Goal: Task Accomplishment & Management: Manage account settings

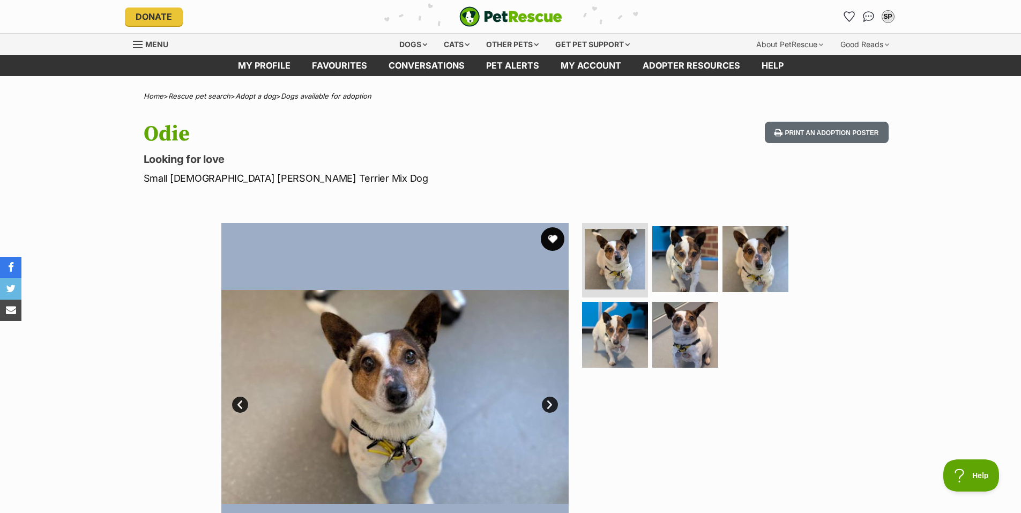
click at [553, 238] on button "favourite" at bounding box center [553, 239] width 24 height 24
click at [551, 403] on link "Next" at bounding box center [550, 405] width 16 height 16
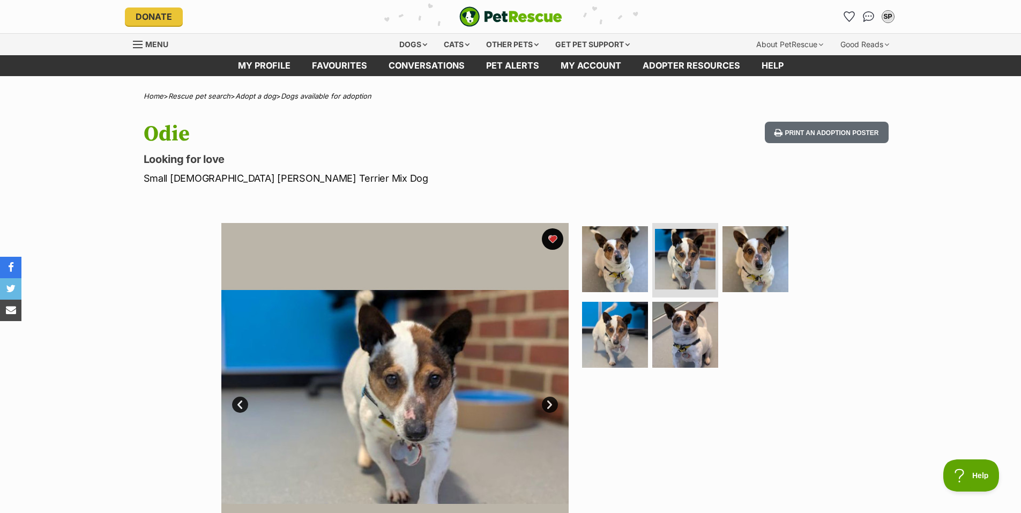
click at [551, 403] on link "Next" at bounding box center [550, 405] width 16 height 16
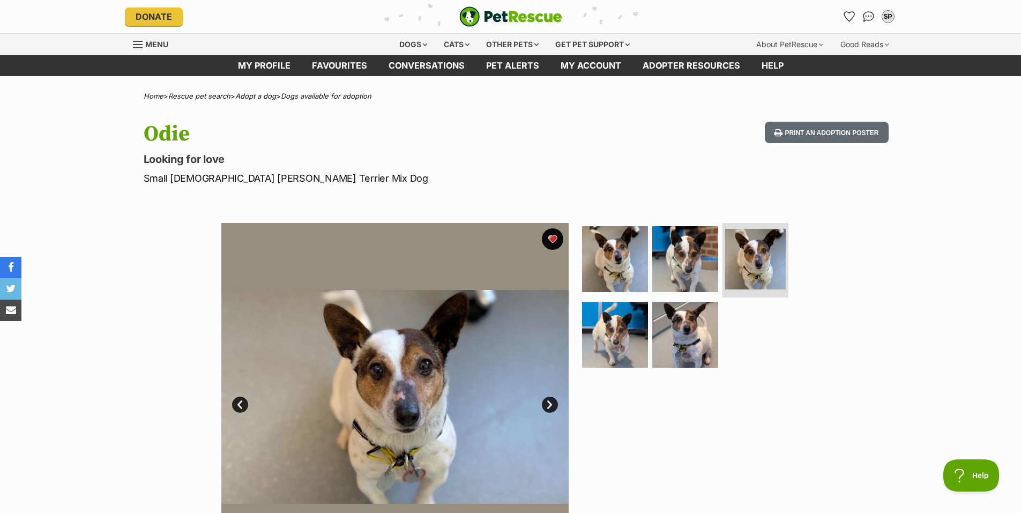
click at [551, 403] on link "Next" at bounding box center [550, 405] width 16 height 16
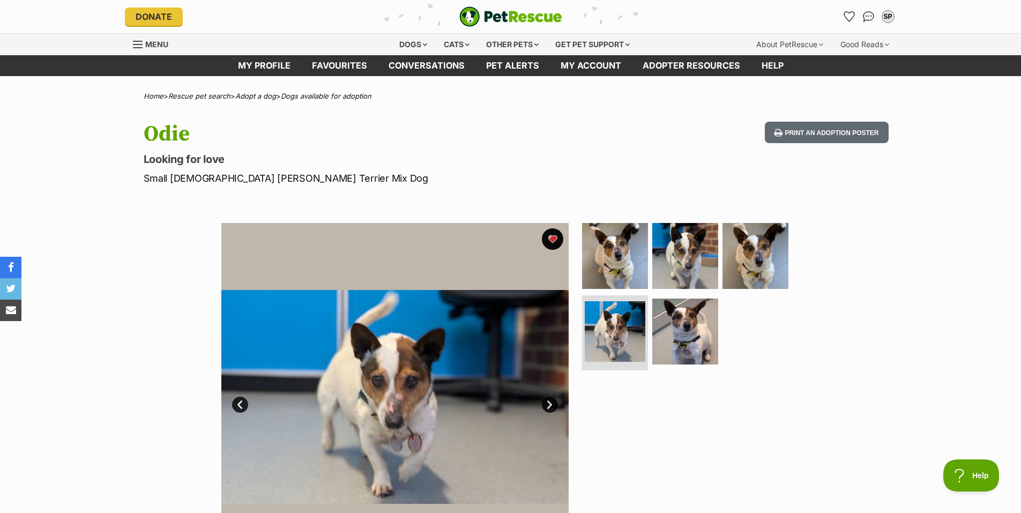
click at [551, 403] on link "Next" at bounding box center [550, 405] width 16 height 16
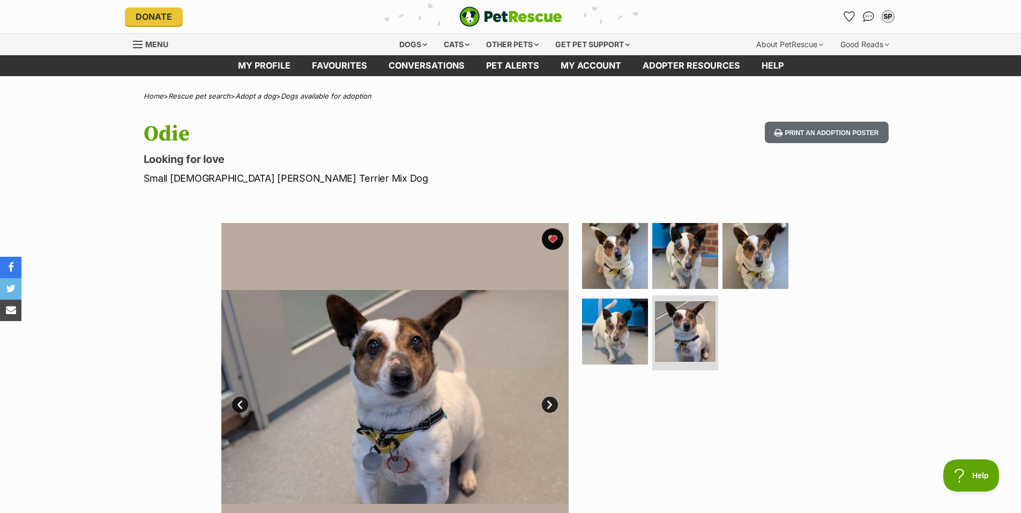
click at [551, 403] on link "Next" at bounding box center [550, 405] width 16 height 16
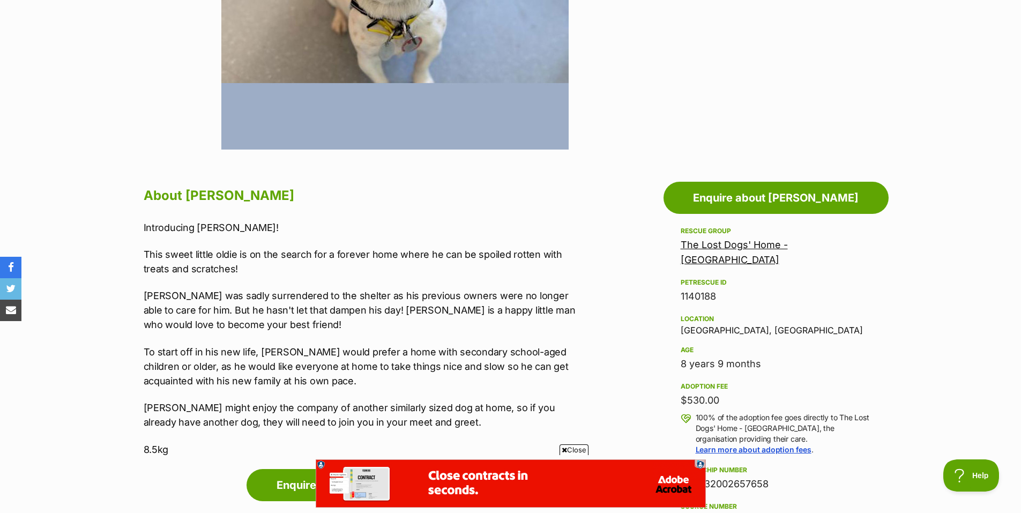
scroll to position [429, 0]
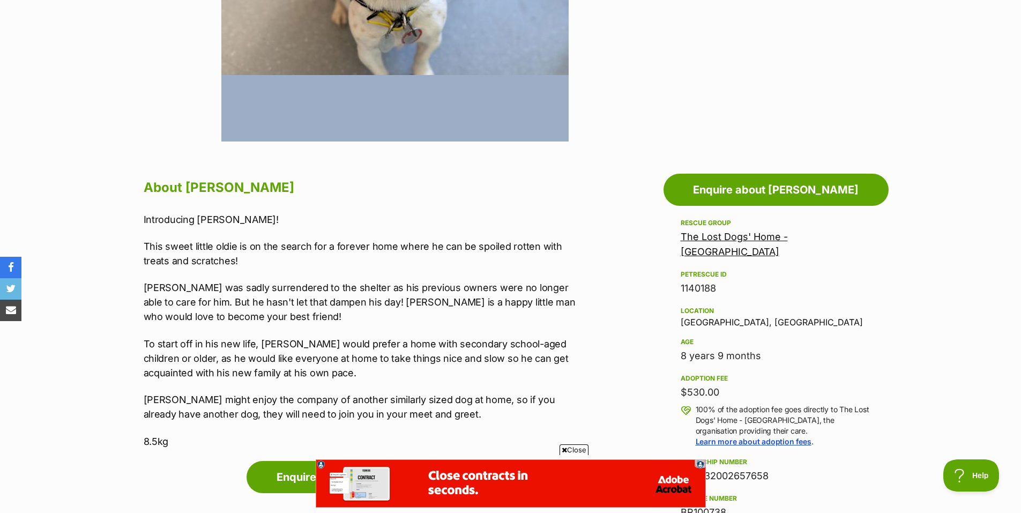
click at [577, 449] on span "Close" at bounding box center [574, 449] width 29 height 11
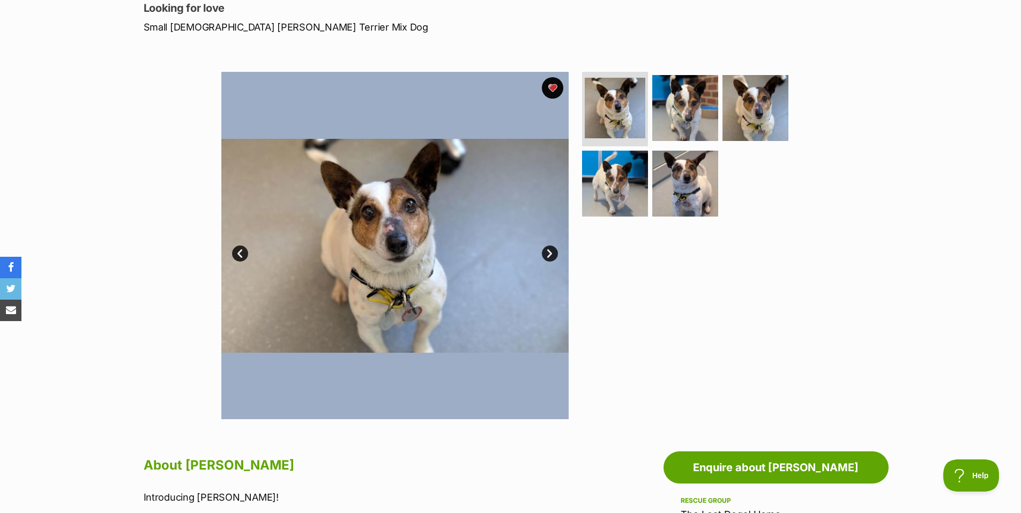
scroll to position [0, 0]
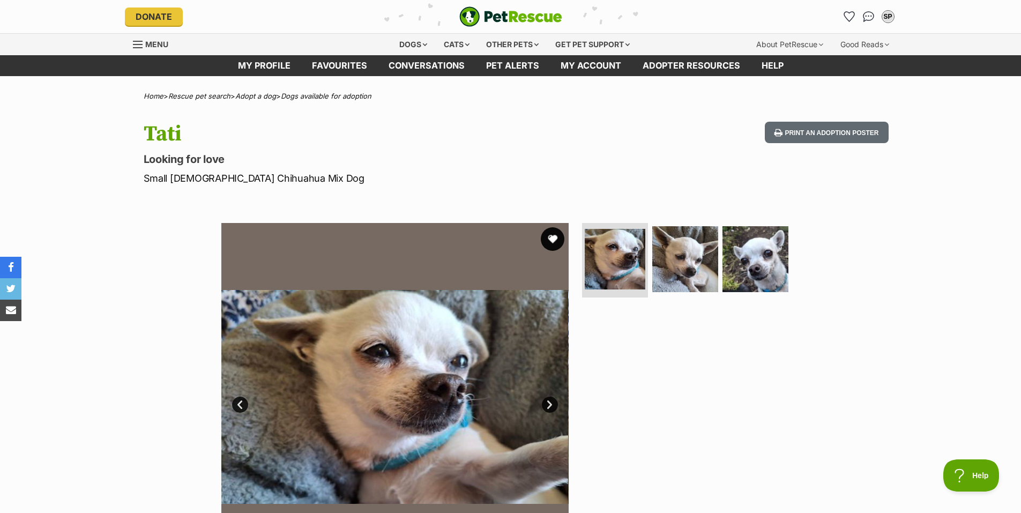
click at [553, 237] on button "favourite" at bounding box center [553, 239] width 24 height 24
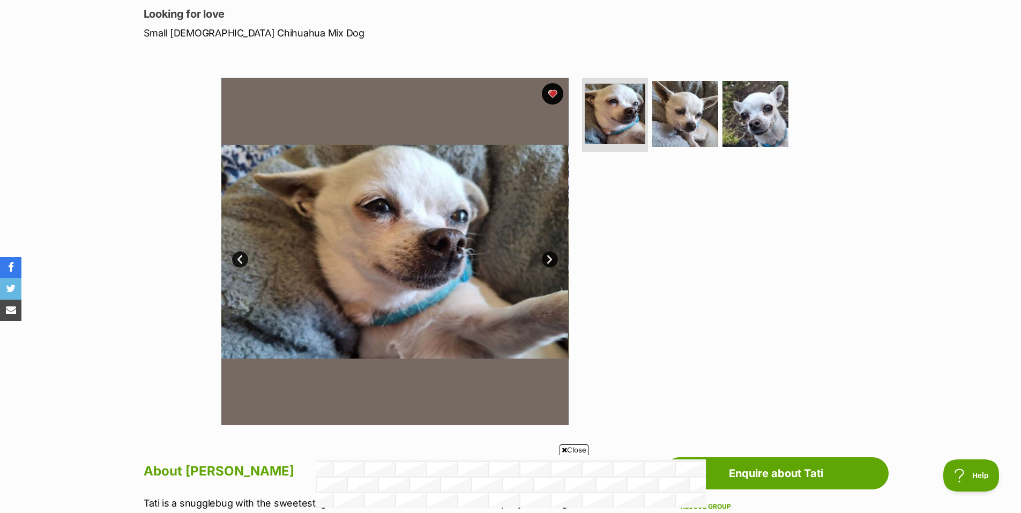
scroll to position [161, 0]
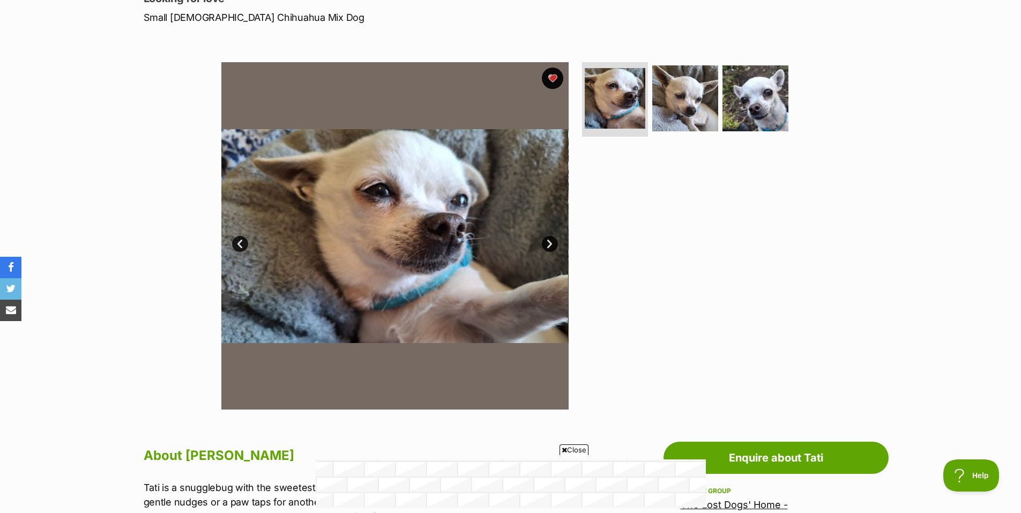
click at [548, 241] on link "Next" at bounding box center [550, 244] width 16 height 16
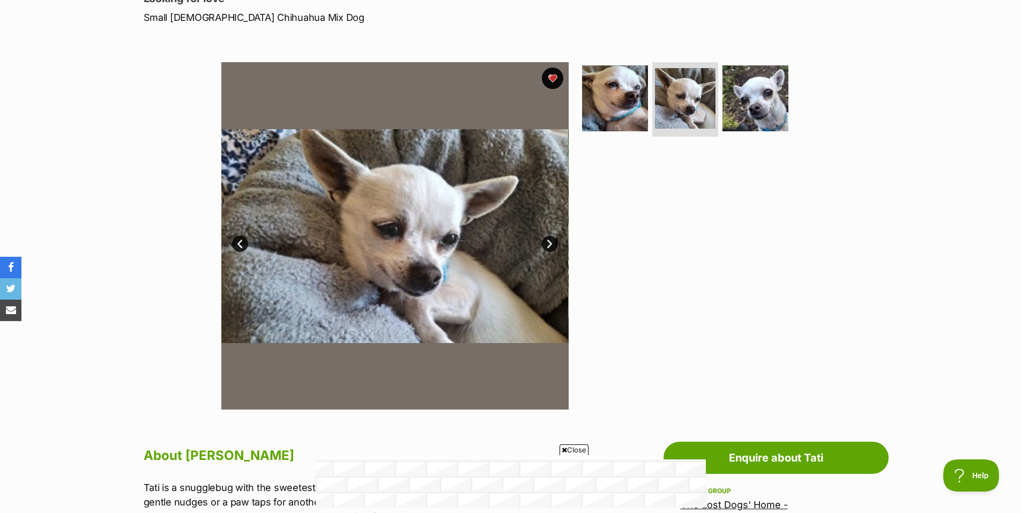
click at [548, 241] on link "Next" at bounding box center [550, 244] width 16 height 16
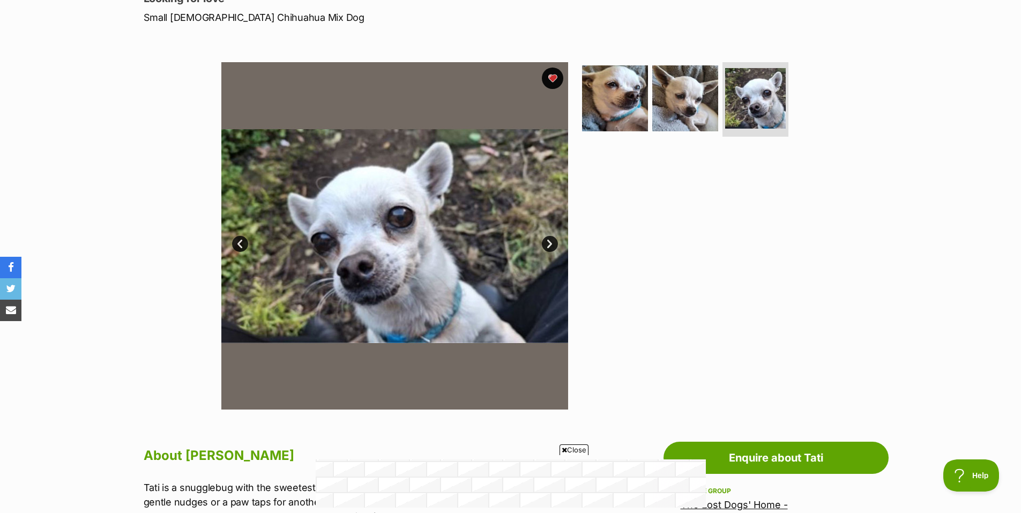
click at [548, 242] on link "Next" at bounding box center [550, 244] width 16 height 16
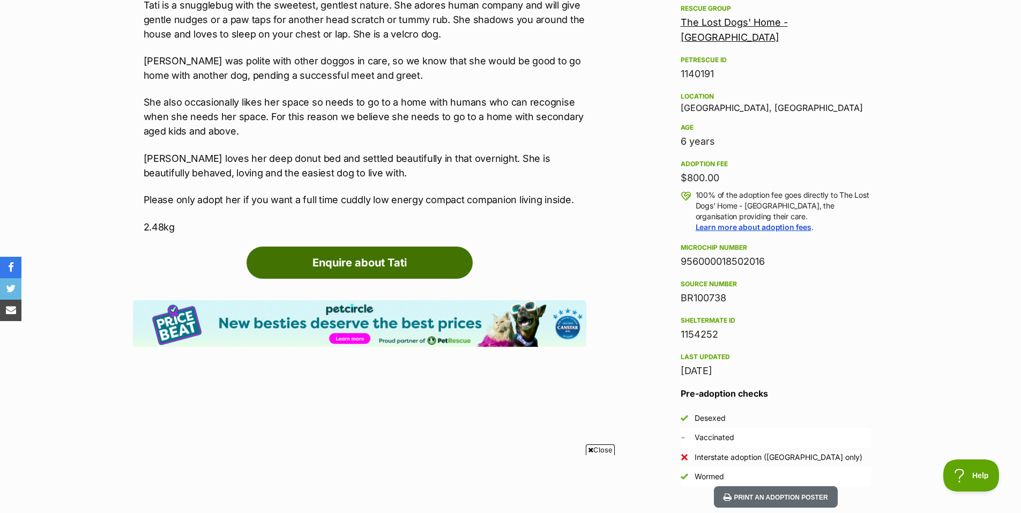
scroll to position [697, 0]
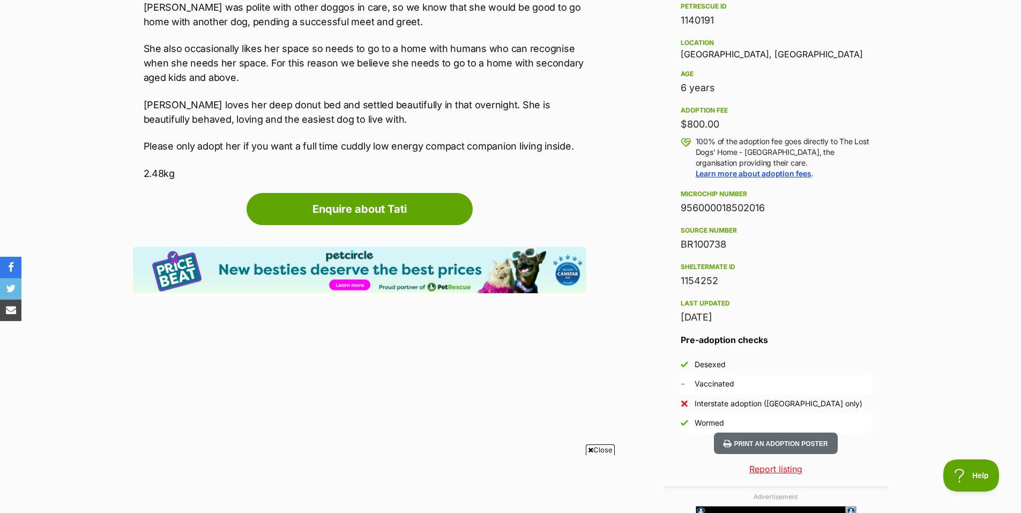
click at [602, 450] on span "Close" at bounding box center [600, 449] width 29 height 11
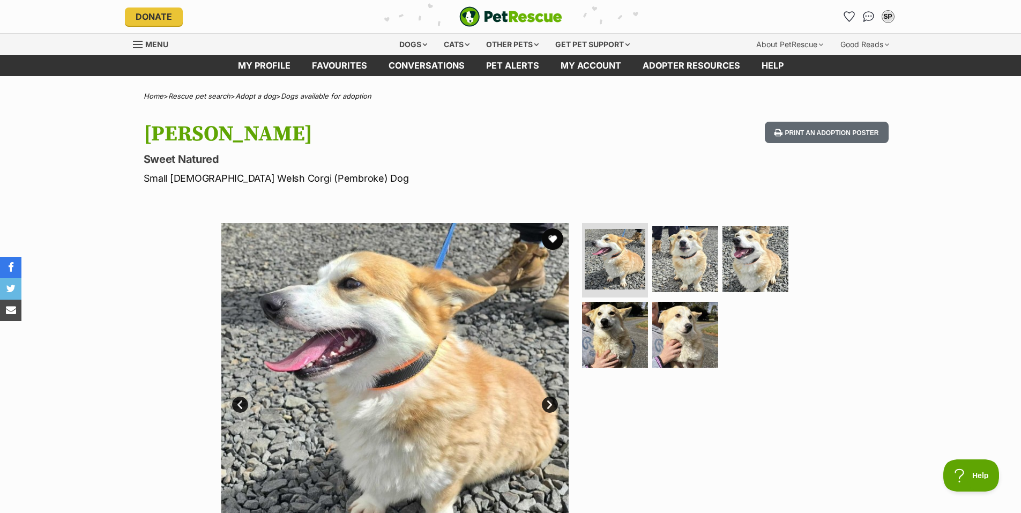
click at [551, 409] on link "Next" at bounding box center [550, 405] width 16 height 16
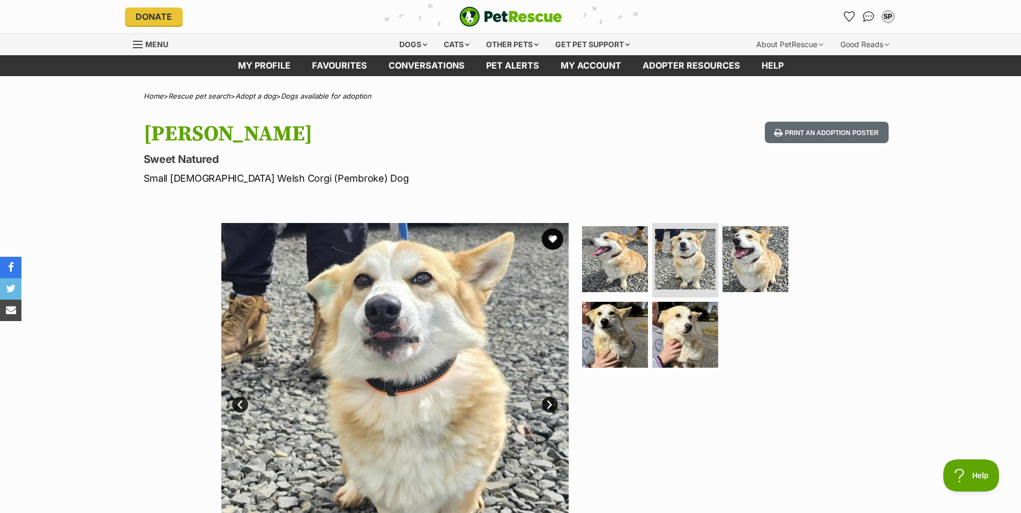
click at [551, 409] on link "Next" at bounding box center [550, 405] width 16 height 16
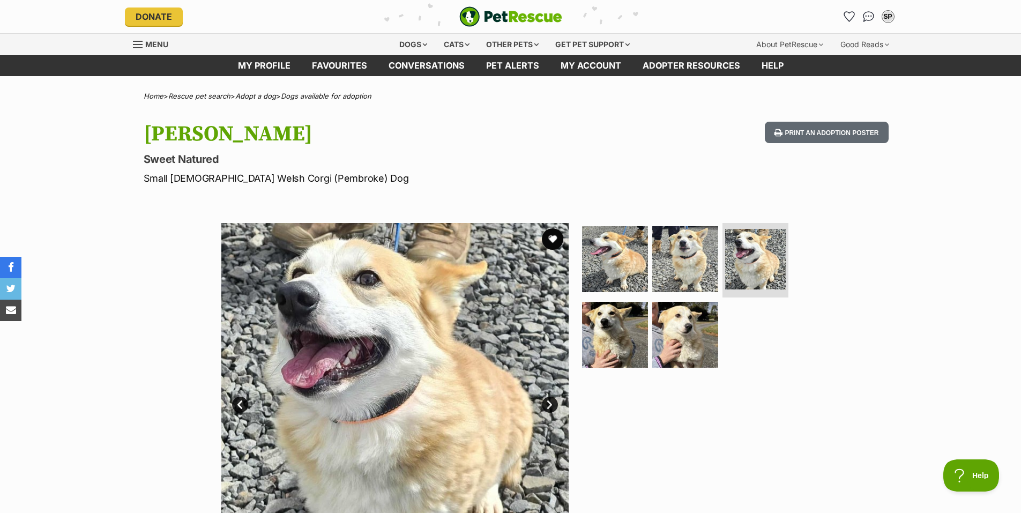
click at [551, 409] on link "Next" at bounding box center [550, 405] width 16 height 16
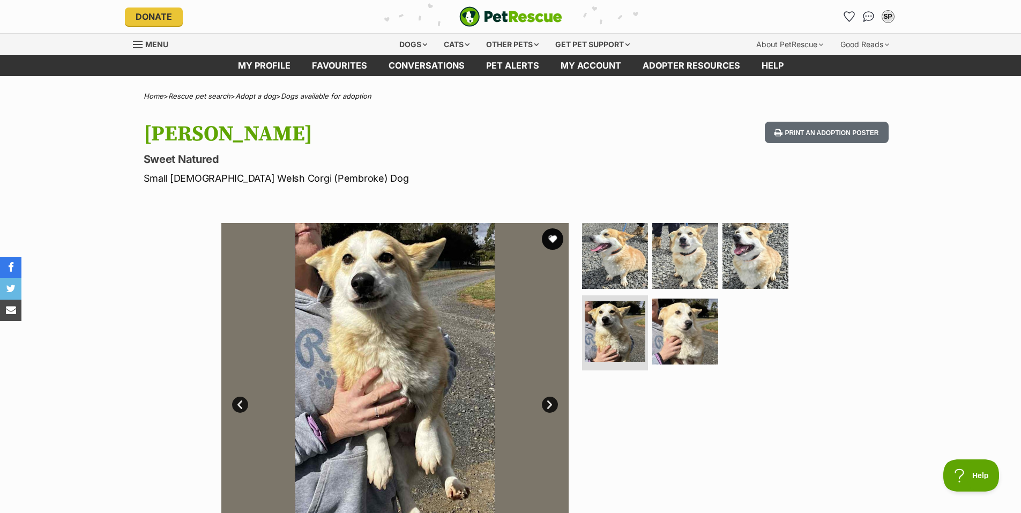
click at [551, 409] on link "Next" at bounding box center [550, 405] width 16 height 16
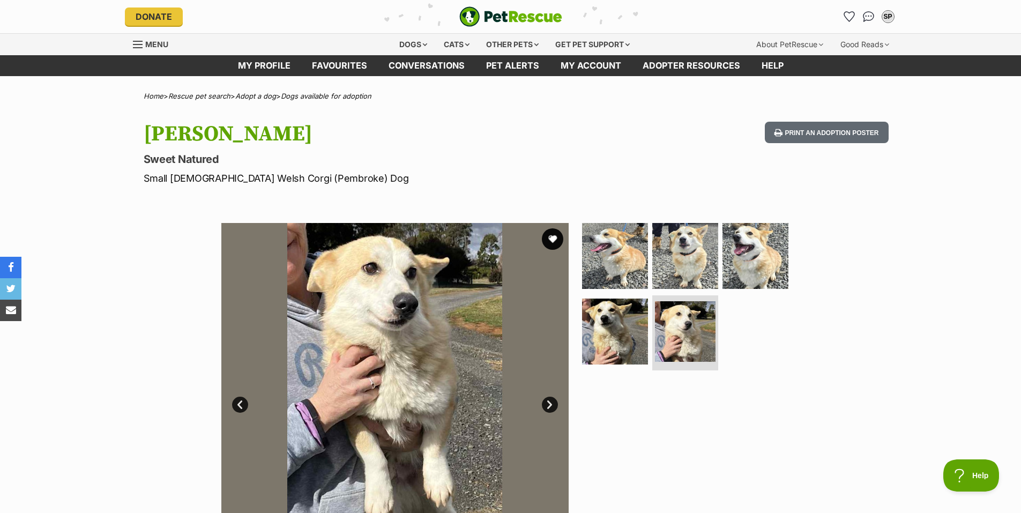
click at [551, 409] on link "Next" at bounding box center [550, 405] width 16 height 16
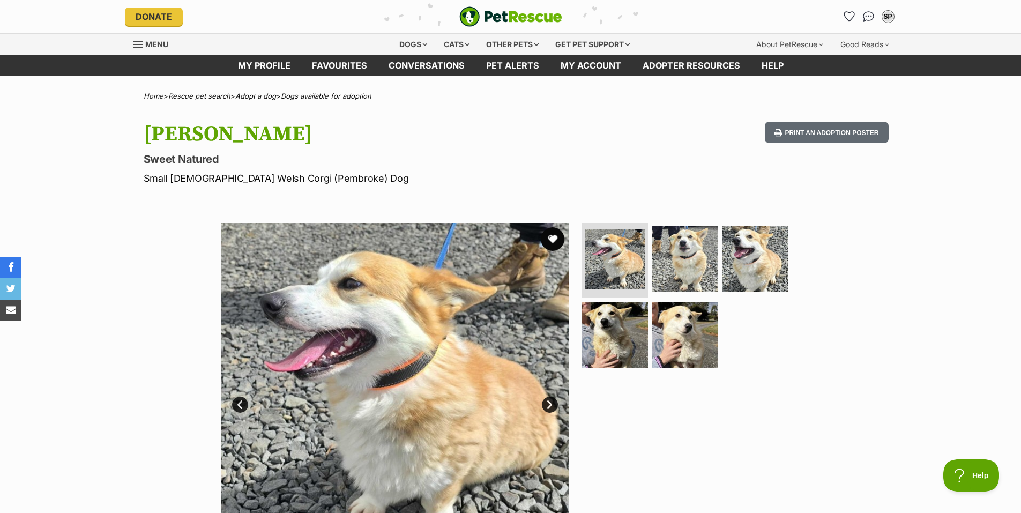
click at [550, 237] on button "favourite" at bounding box center [553, 239] width 24 height 24
click at [335, 61] on link "Favourites" at bounding box center [339, 65] width 77 height 21
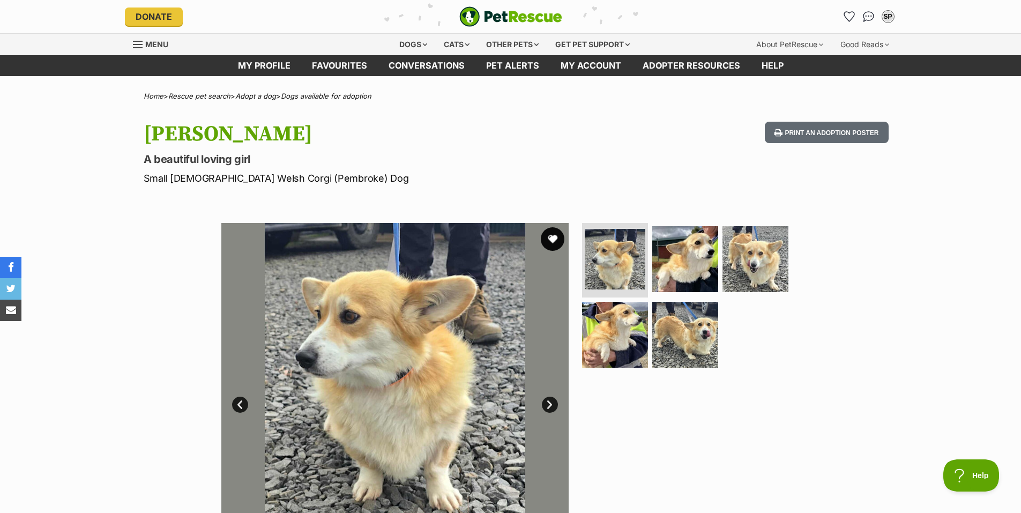
click at [552, 237] on button "favourite" at bounding box center [553, 239] width 24 height 24
click at [549, 402] on link "Next" at bounding box center [550, 405] width 16 height 16
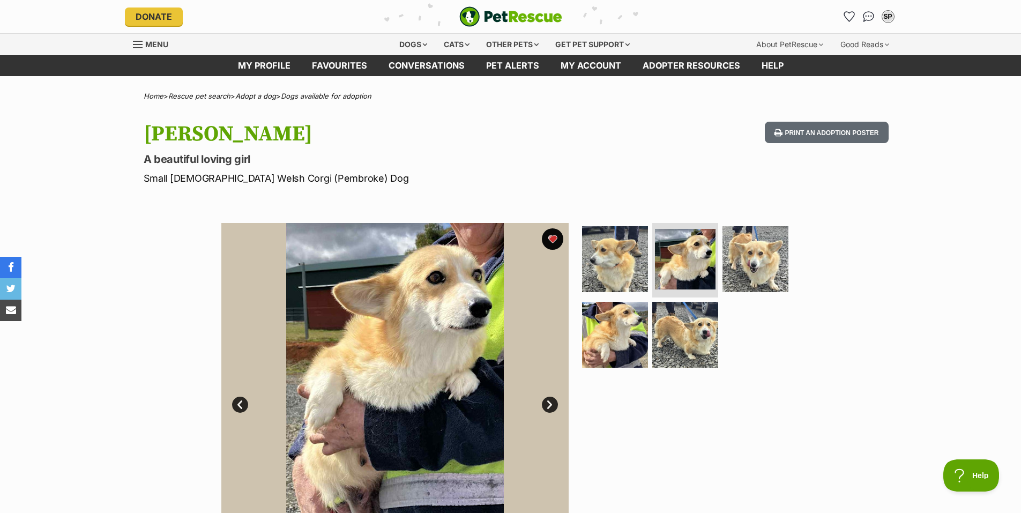
click at [549, 402] on link "Next" at bounding box center [550, 405] width 16 height 16
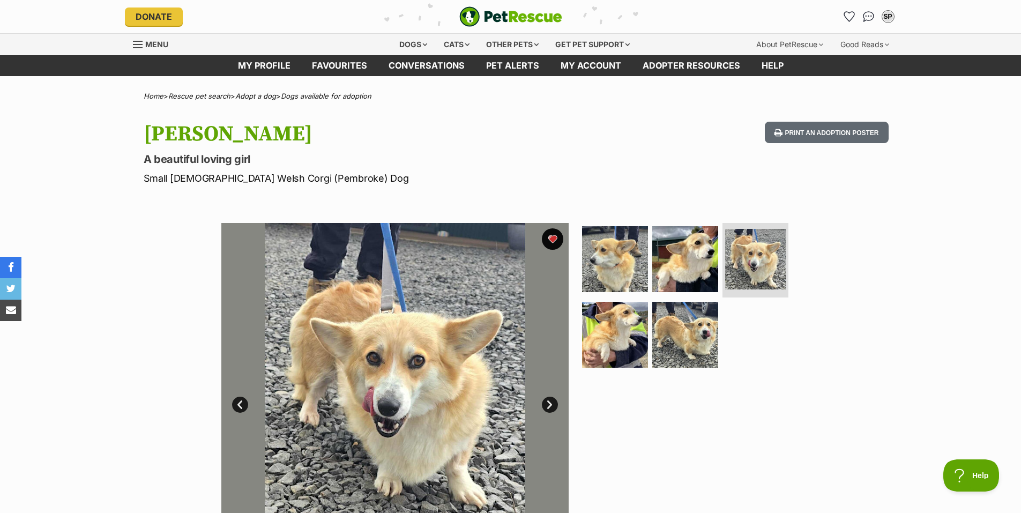
click at [549, 402] on link "Next" at bounding box center [550, 405] width 16 height 16
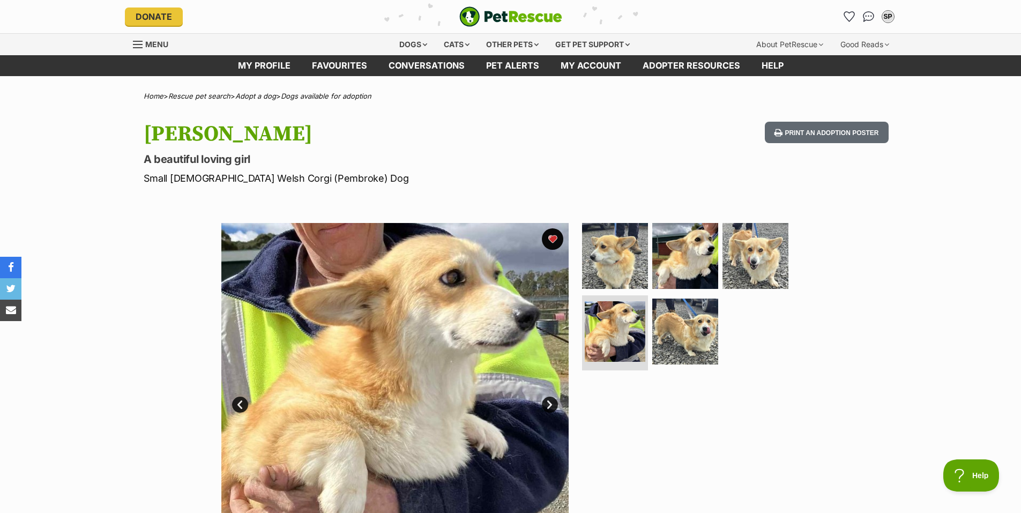
click at [549, 402] on link "Next" at bounding box center [550, 405] width 16 height 16
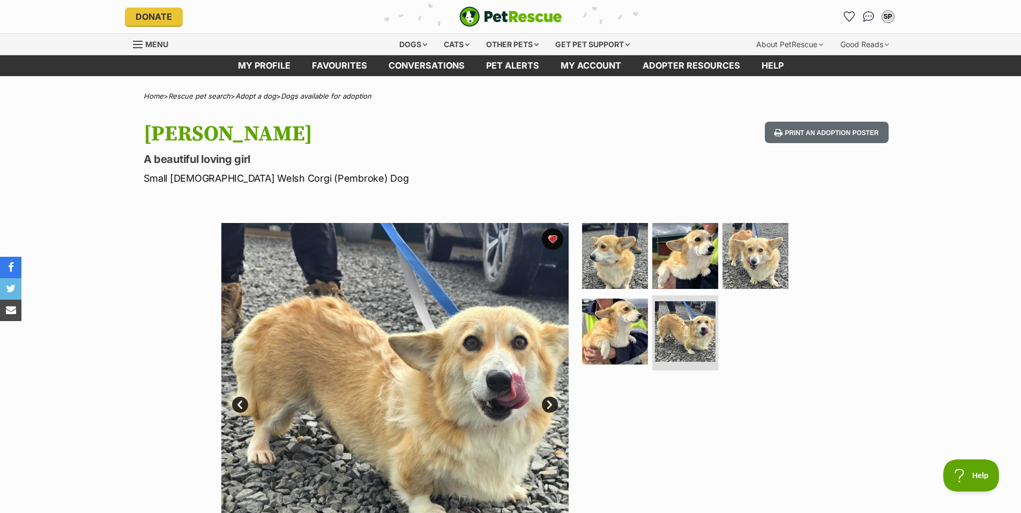
click at [549, 402] on link "Next" at bounding box center [550, 405] width 16 height 16
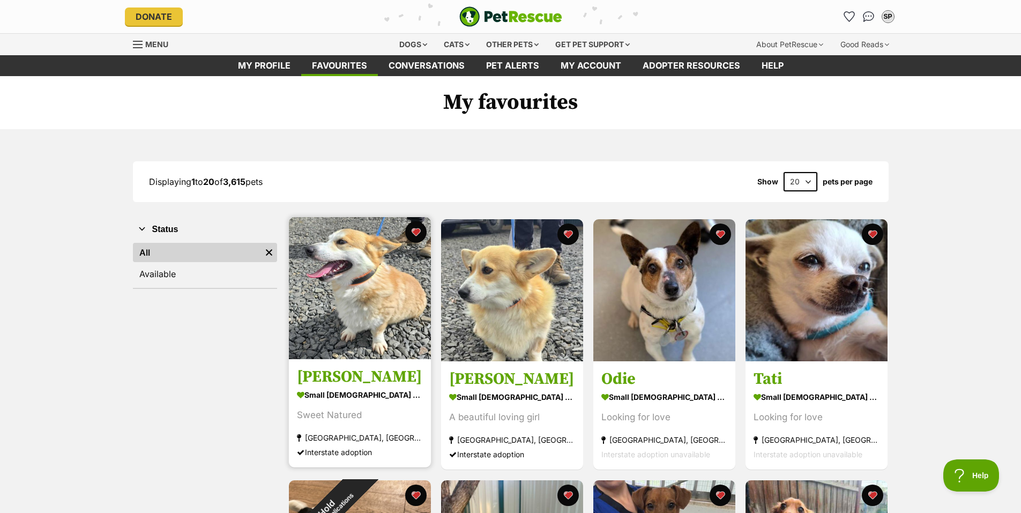
click at [364, 293] on img at bounding box center [360, 288] width 142 height 142
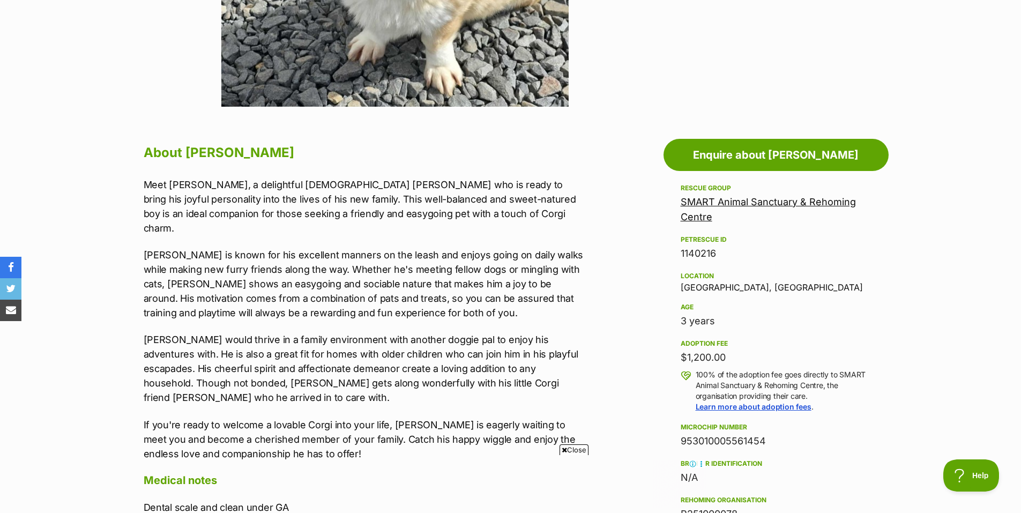
scroll to position [482, 0]
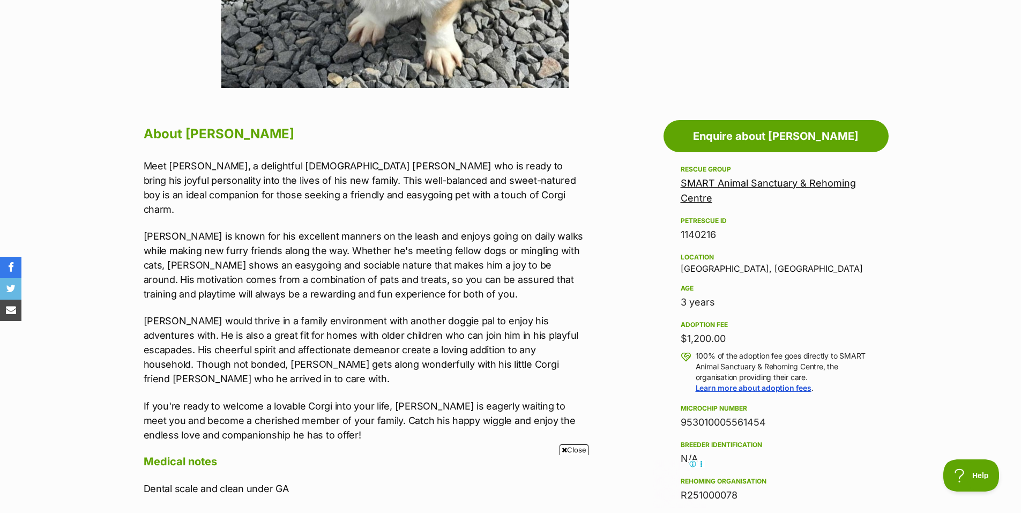
click at [575, 449] on span "Close" at bounding box center [574, 449] width 29 height 11
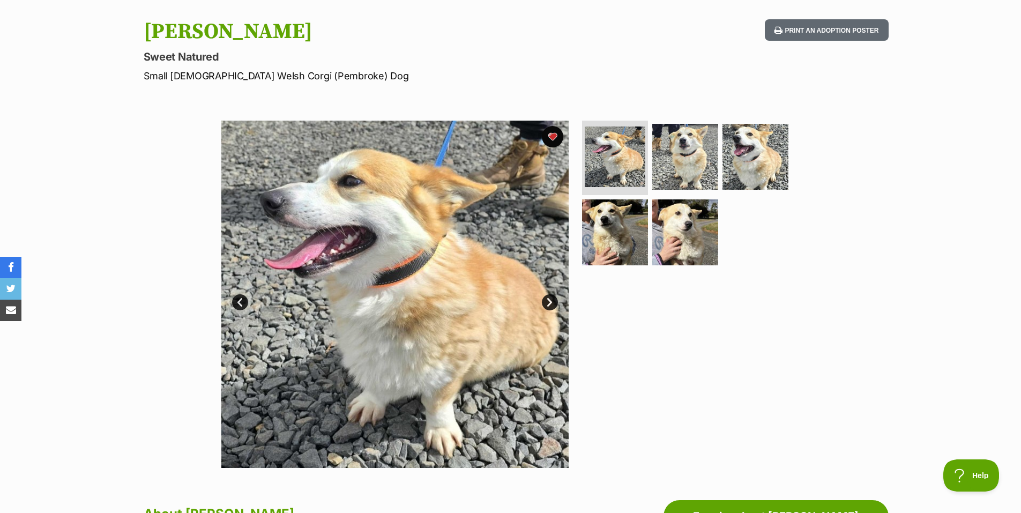
scroll to position [0, 0]
